Goal: Communication & Community: Answer question/provide support

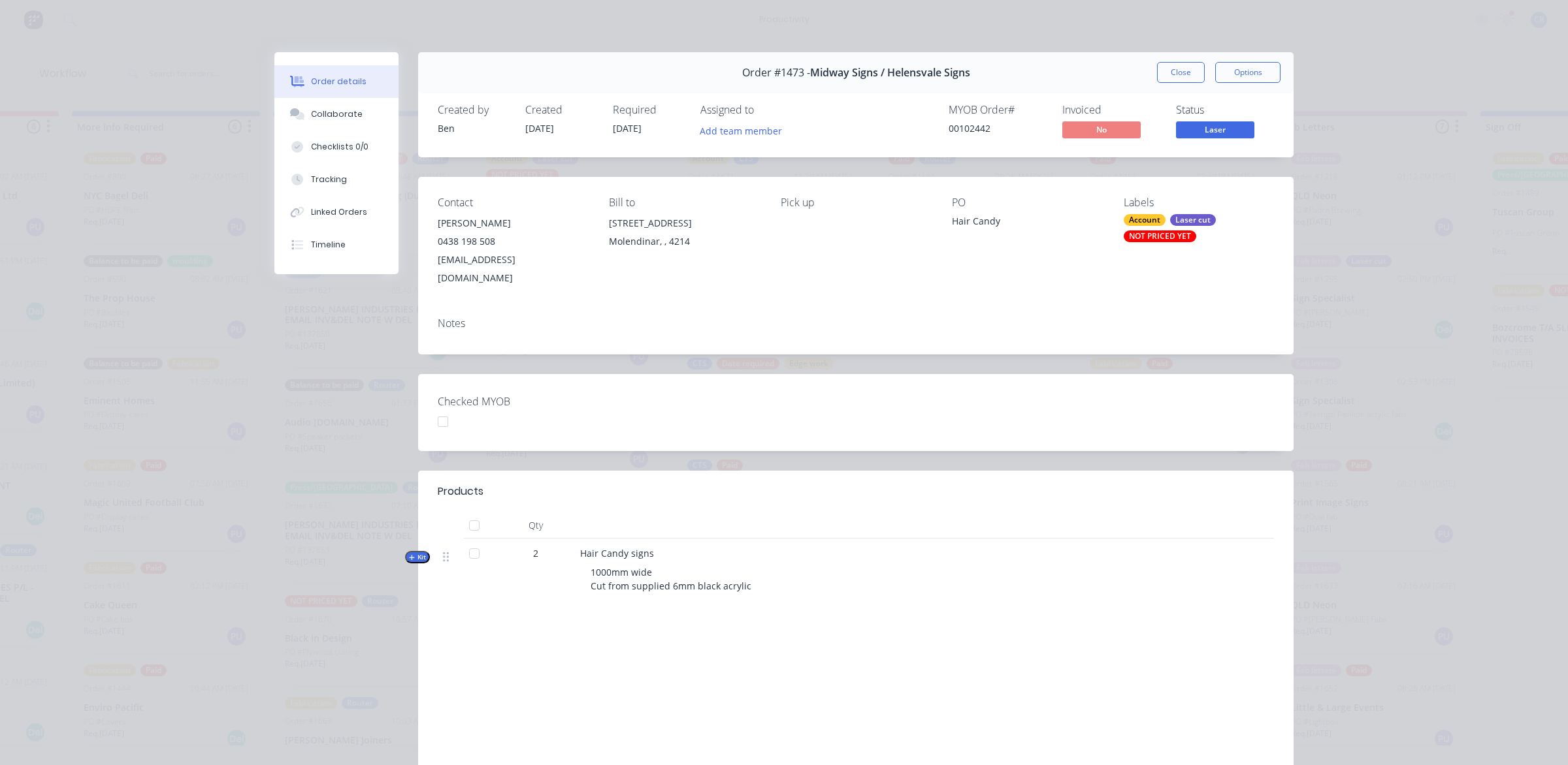
scroll to position [1300, 0]
click at [348, 116] on div "Collaborate" at bounding box center [337, 114] width 52 height 11
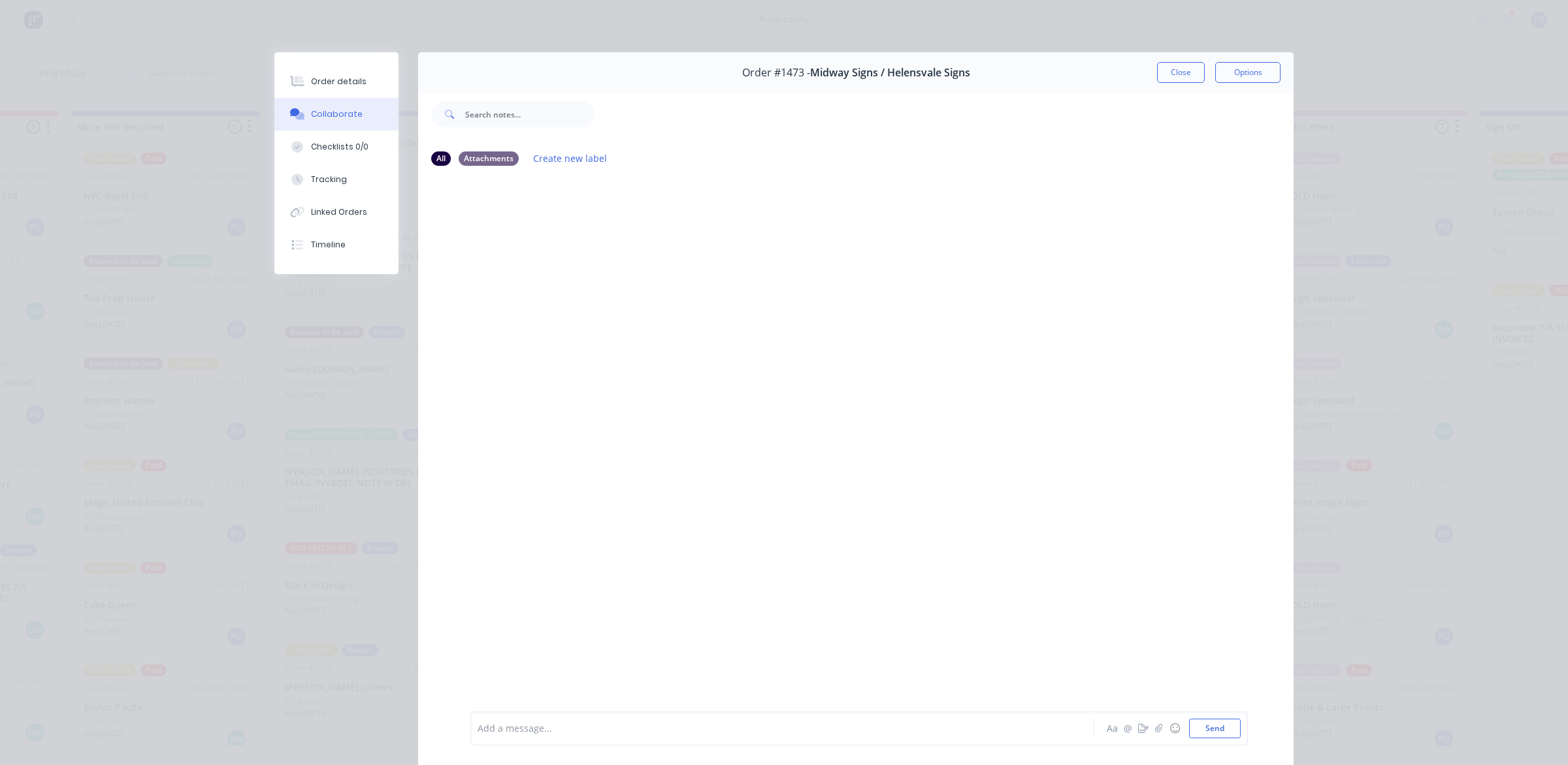
click at [515, 735] on div at bounding box center [764, 729] width 571 height 14
click at [1198, 730] on button "Send" at bounding box center [1215, 729] width 52 height 20
click at [752, 730] on div at bounding box center [764, 729] width 571 height 14
click at [1196, 725] on button "Send" at bounding box center [1215, 729] width 52 height 20
click at [1164, 76] on button "Close" at bounding box center [1181, 72] width 47 height 21
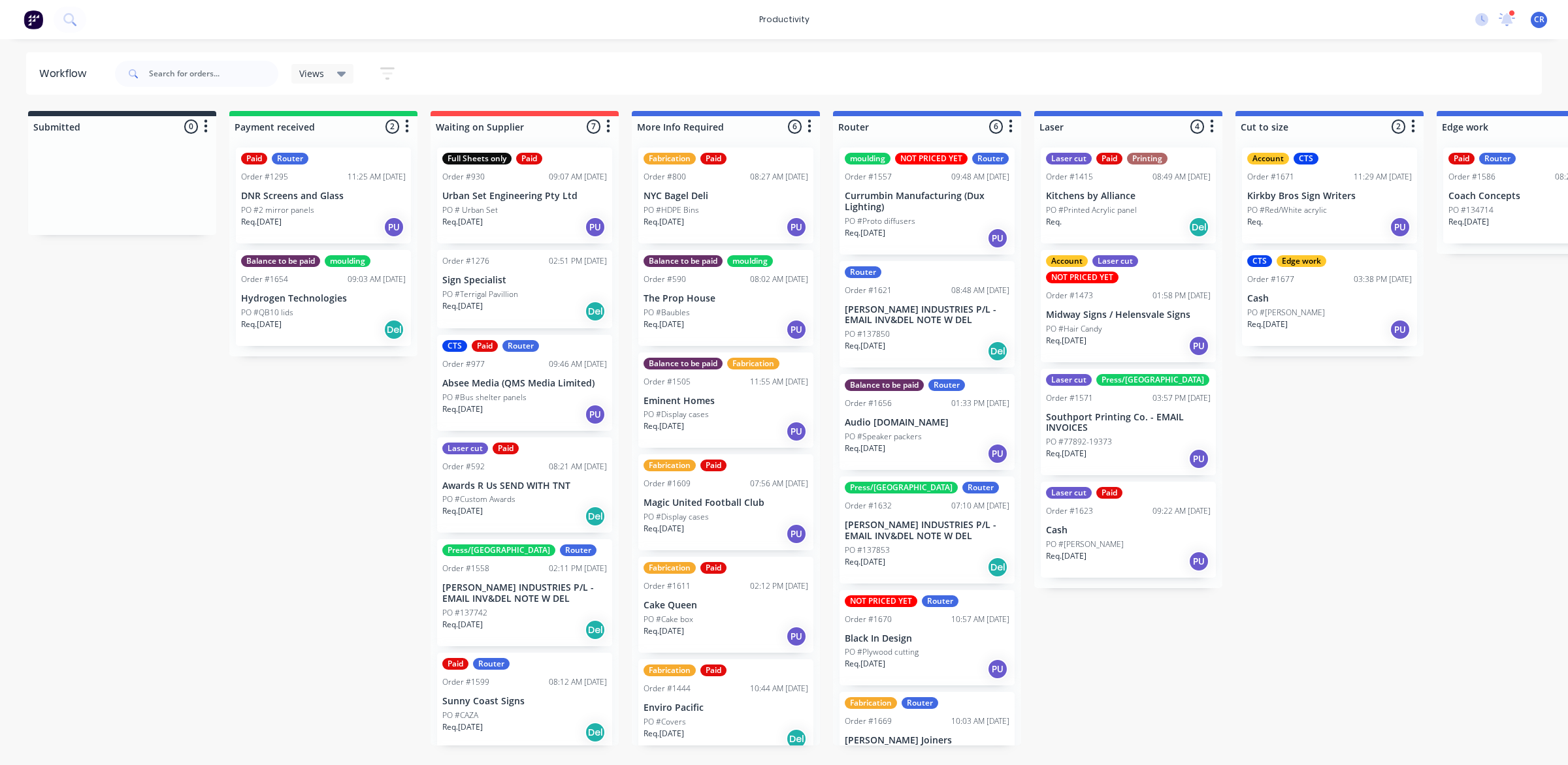
scroll to position [56, 0]
